Goal: Task Accomplishment & Management: Manage account settings

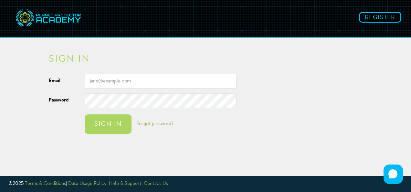
click at [132, 85] on input "Email" at bounding box center [161, 81] width 152 height 15
type input "[EMAIL_ADDRESS][DOMAIN_NAME]"
click at [85, 114] on button "Sign in" at bounding box center [108, 123] width 47 height 19
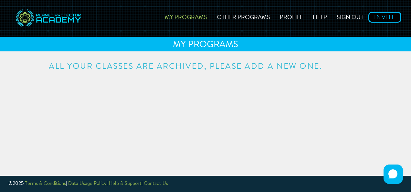
click at [183, 16] on link "My Programs" at bounding box center [186, 16] width 52 height 23
click at [295, 15] on link "Profile" at bounding box center [291, 16] width 33 height 23
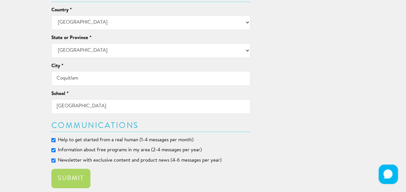
scroll to position [272, 0]
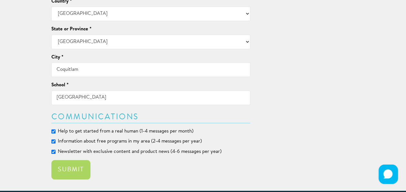
drag, startPoint x: 66, startPoint y: 98, endPoint x: 4, endPoint y: 106, distance: 62.8
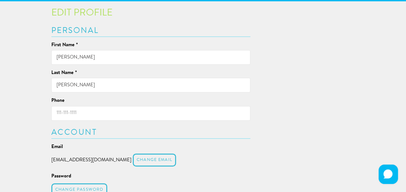
scroll to position [50, 0]
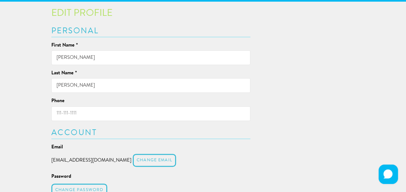
type input "[GEOGRAPHIC_DATA]"
click at [86, 85] on input "[PERSON_NAME]" at bounding box center [150, 85] width 199 height 15
type input "Sz"
click at [231, 151] on div "Email [EMAIL_ADDRESS][DOMAIN_NAME] Change email" at bounding box center [150, 156] width 199 height 25
click at [144, 112] on input "Phone" at bounding box center [150, 113] width 199 height 15
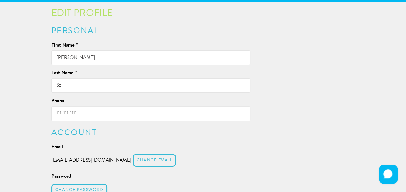
paste input "604.939.4624"
type input "[PHONE_NUMBER]"
click at [209, 155] on div "[EMAIL_ADDRESS][DOMAIN_NAME] Change email" at bounding box center [150, 160] width 199 height 16
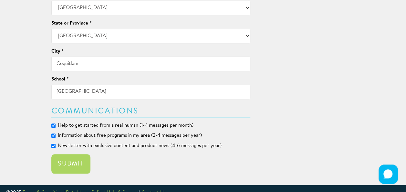
scroll to position [286, 0]
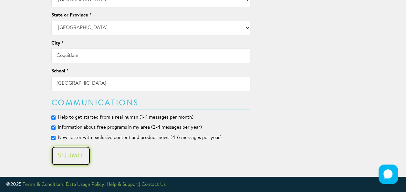
click at [66, 155] on button "Submit" at bounding box center [70, 155] width 39 height 19
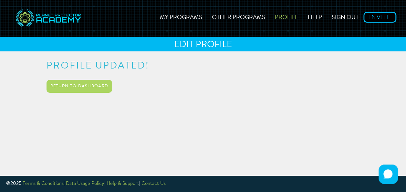
scroll to position [0, 0]
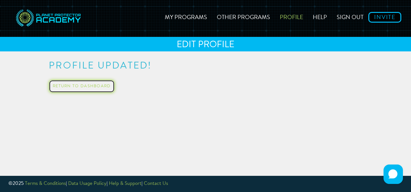
click at [91, 84] on link "Return to Dashboard" at bounding box center [82, 86] width 66 height 13
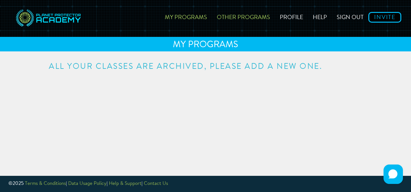
click at [247, 24] on link "Other Programs" at bounding box center [243, 16] width 63 height 23
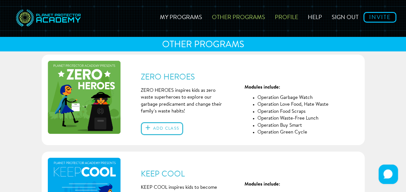
click at [293, 13] on link "Profile" at bounding box center [286, 16] width 33 height 23
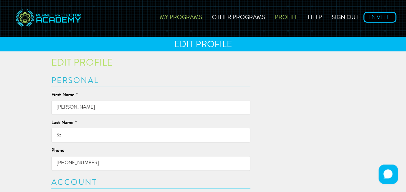
click at [178, 19] on link "My Programs" at bounding box center [181, 16] width 52 height 23
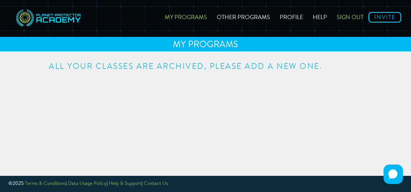
click at [352, 18] on link "Sign out" at bounding box center [349, 16] width 36 height 23
